Goal: Complete application form

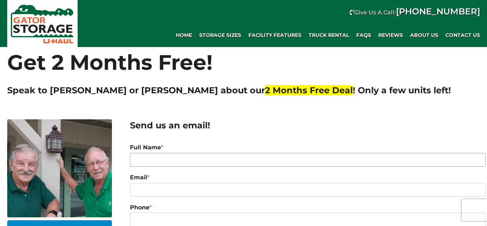
click at [165, 160] on input "Full Name *" at bounding box center [308, 160] width 356 height 14
type input "[PERSON_NAME]"
click at [157, 189] on input "Email *" at bounding box center [308, 190] width 356 height 14
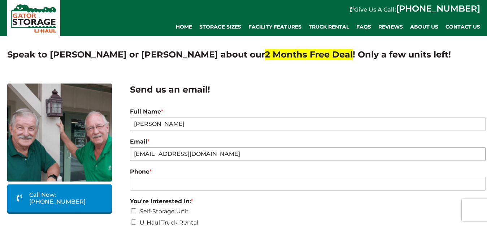
scroll to position [36, 0]
type input "[EMAIL_ADDRESS][DOMAIN_NAME]"
click at [159, 185] on input "Phone *" at bounding box center [308, 183] width 356 height 14
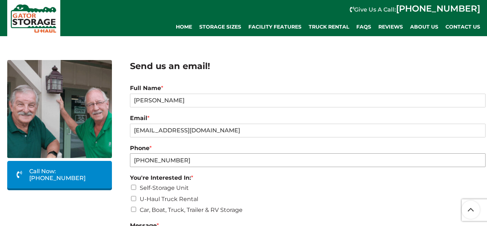
scroll to position [72, 0]
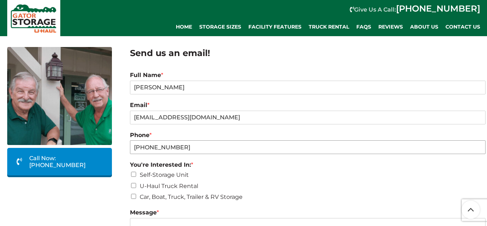
type input "[PHONE_NUMBER]"
click at [133, 197] on input "Car, Boat, Truck, Trailer & RV Storage" at bounding box center [133, 196] width 5 height 5
checkbox input "true"
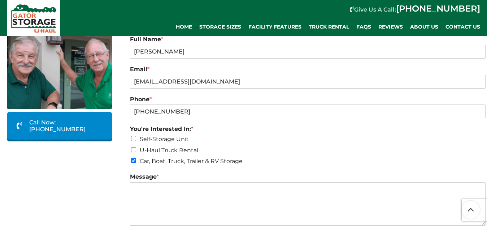
scroll to position [108, 0]
click at [148, 191] on textarea "Message *" at bounding box center [308, 203] width 356 height 43
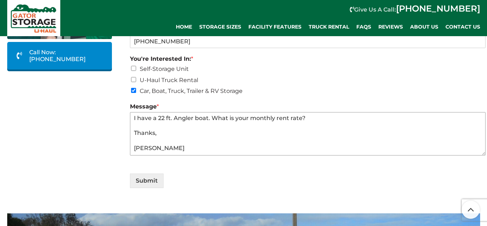
scroll to position [181, 0]
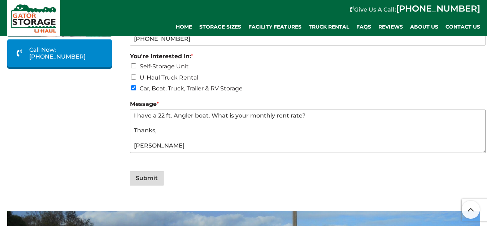
type textarea "I have a 22 ft. Angler boat. What is your monthly rent rate? Thanks, [PERSON_NA…"
click at [140, 176] on button "Submit" at bounding box center [147, 178] width 34 height 14
